Goal: Obtain resource: Obtain resource

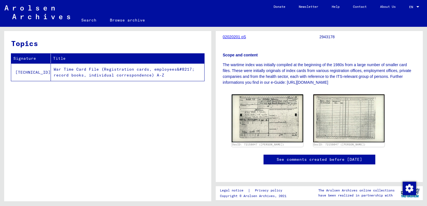
scroll to position [110, 0]
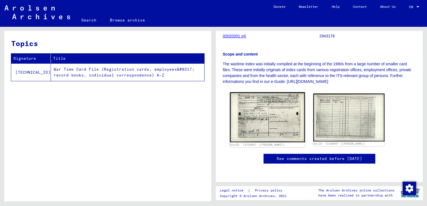
click at [269, 131] on img at bounding box center [267, 117] width 75 height 50
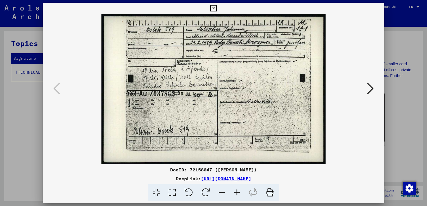
drag, startPoint x: 319, startPoint y: 179, endPoint x: 292, endPoint y: 176, distance: 27.1
click at [292, 176] on div "DeepLink: [URL][DOMAIN_NAME]" at bounding box center [213, 178] width 341 height 7
click at [142, 178] on div "DeepLink: [URL][DOMAIN_NAME]" at bounding box center [213, 178] width 341 height 7
drag, startPoint x: 316, startPoint y: 177, endPoint x: 141, endPoint y: 177, distance: 174.6
click at [141, 177] on div "DeepLink: [URL][DOMAIN_NAME]" at bounding box center [213, 178] width 341 height 7
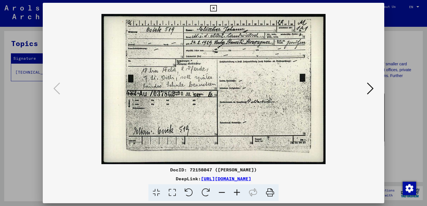
drag, startPoint x: 141, startPoint y: 177, endPoint x: 152, endPoint y: 177, distance: 10.6
copy div "[URL][DOMAIN_NAME]"
click at [370, 91] on icon at bounding box center [370, 88] width 7 height 13
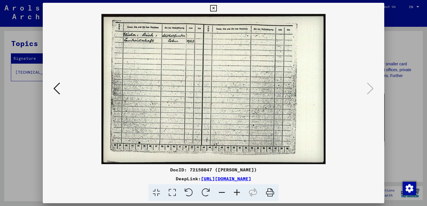
click at [214, 10] on icon at bounding box center [213, 8] width 6 height 7
